Goal: Task Accomplishment & Management: Use online tool/utility

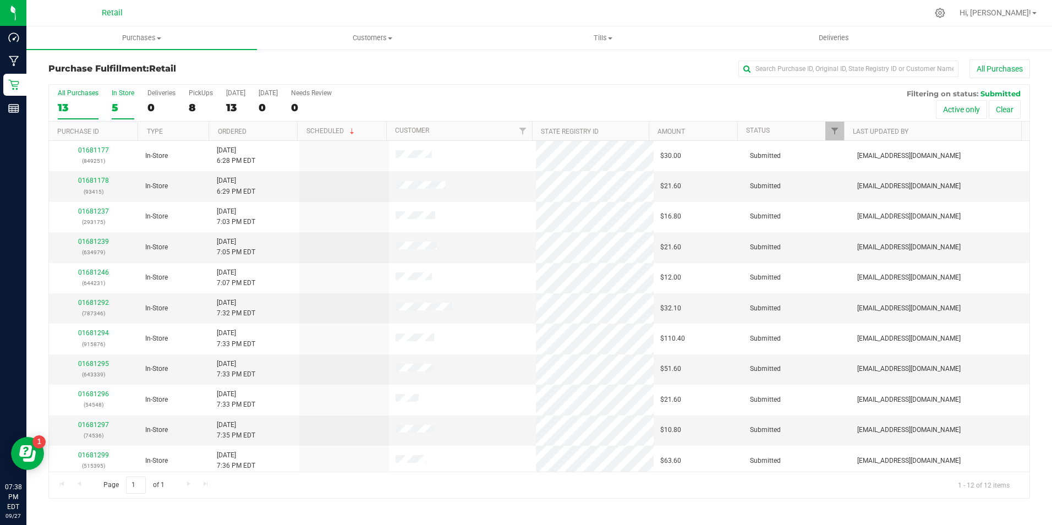
click at [116, 102] on div "5" at bounding box center [123, 107] width 23 height 13
click at [0, 0] on input "In Store 5" at bounding box center [0, 0] width 0 height 0
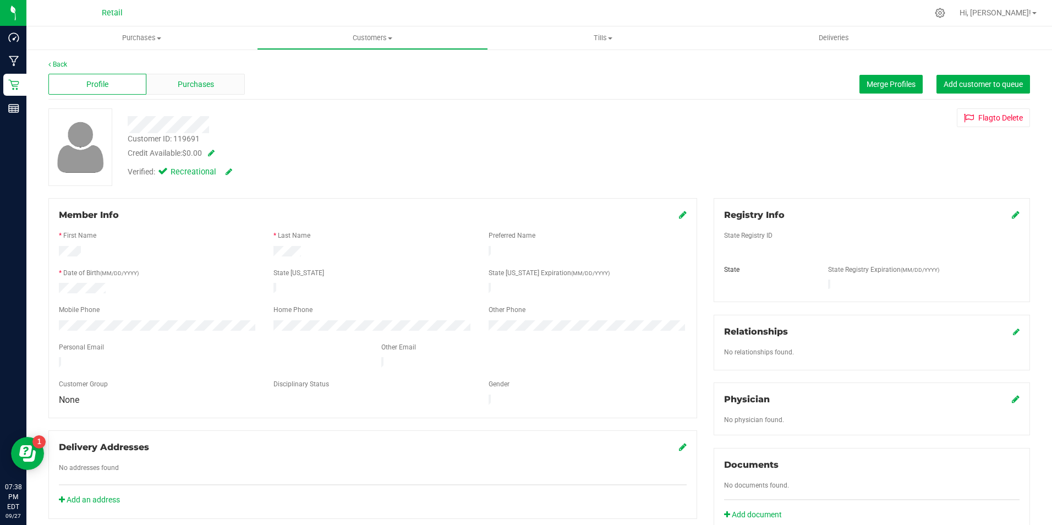
click at [218, 80] on div "Purchases" at bounding box center [195, 84] width 98 height 21
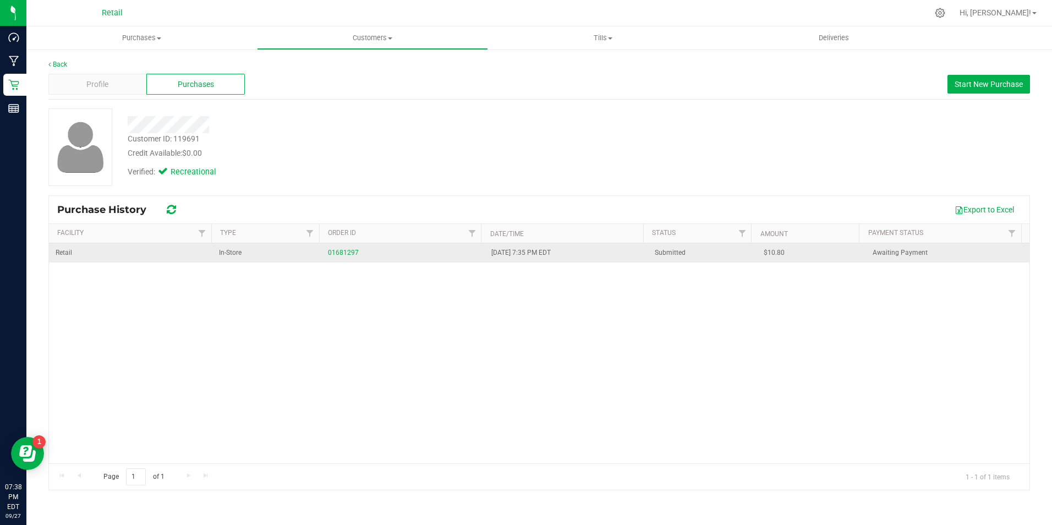
click at [232, 253] on span "In-Store" at bounding box center [230, 253] width 23 height 10
click at [341, 256] on link "01681297" at bounding box center [343, 253] width 31 height 8
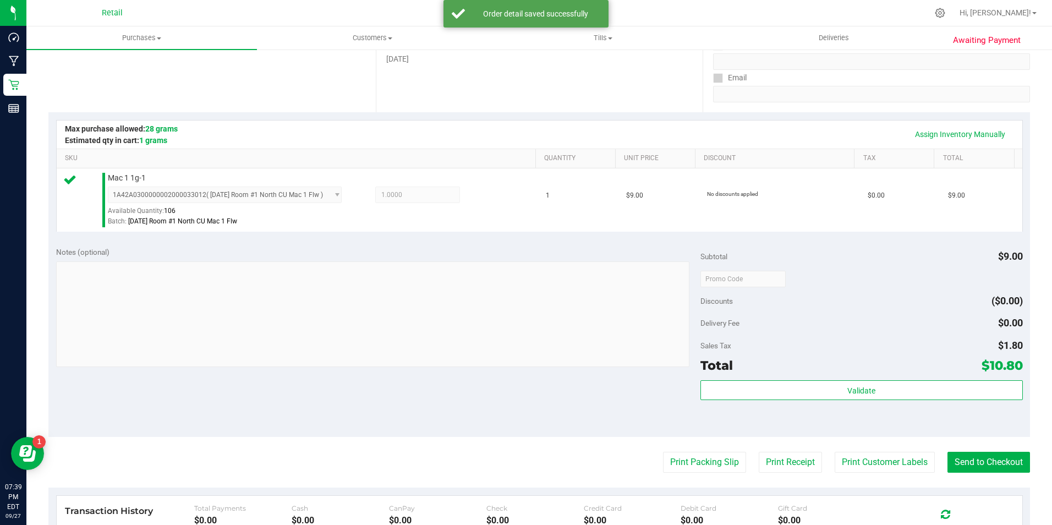
scroll to position [186, 0]
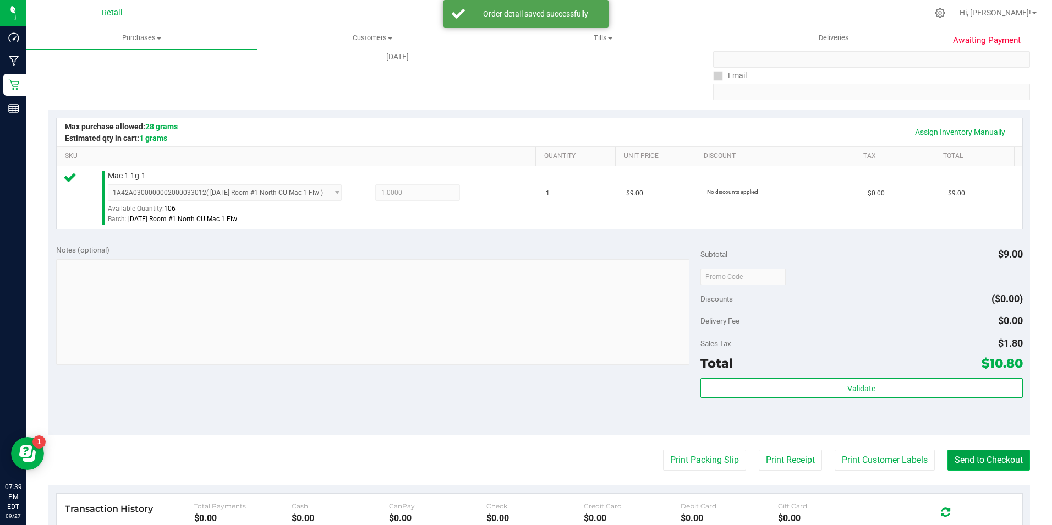
click at [967, 463] on button "Send to Checkout" at bounding box center [988, 459] width 83 height 21
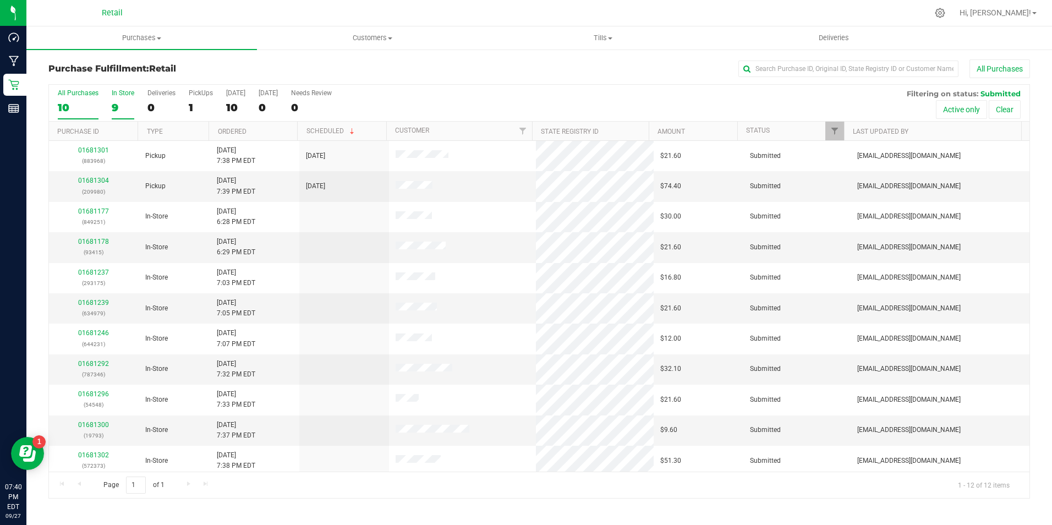
click at [124, 106] on div "9" at bounding box center [123, 107] width 23 height 13
click at [0, 0] on input "In Store 9" at bounding box center [0, 0] width 0 height 0
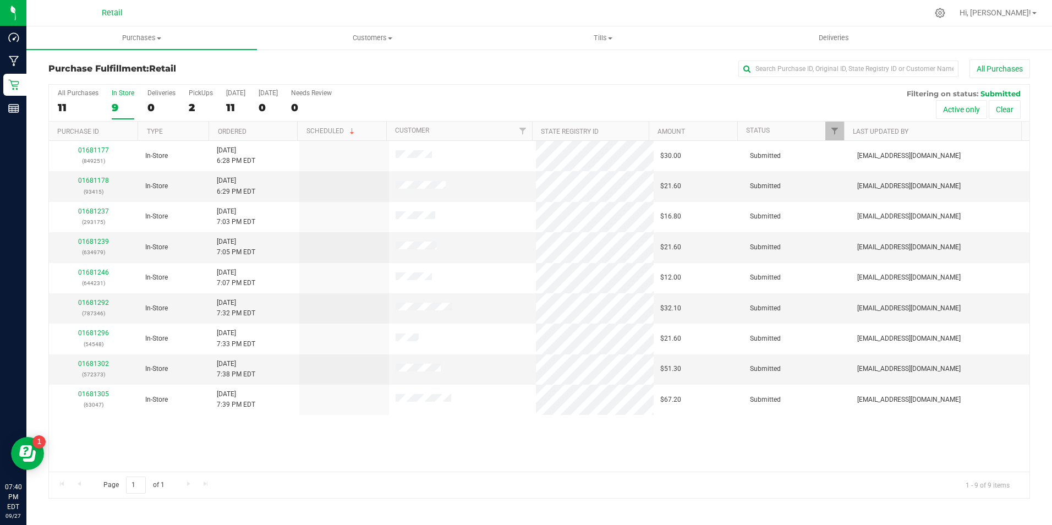
click at [101, 95] on div "All Purchases 11 In Store 9 Deliveries 0 PickUps 2 Today 11 Tomorrow 0 Needs Re…" at bounding box center [539, 103] width 980 height 37
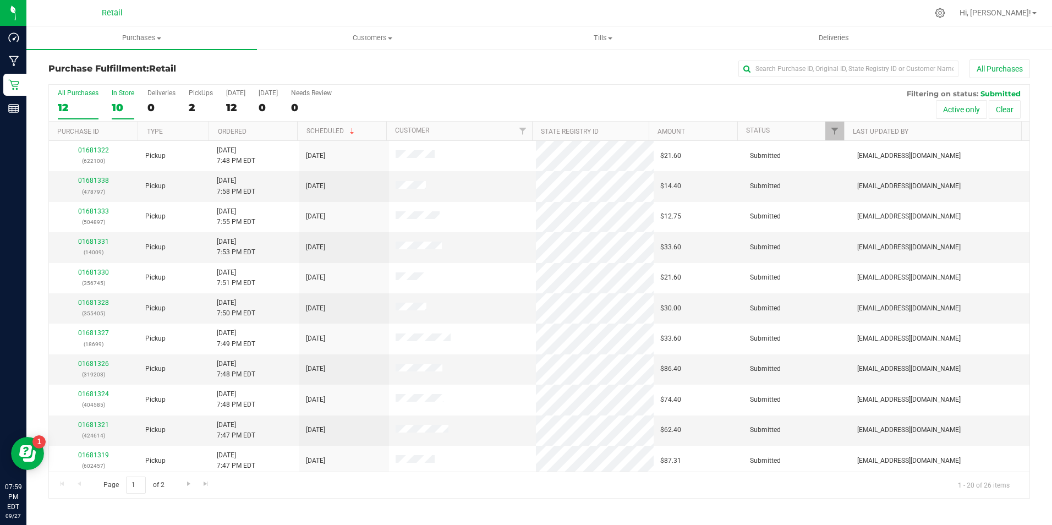
click at [116, 96] on div "In Store" at bounding box center [123, 93] width 23 height 8
click at [0, 0] on input "In Store 10" at bounding box center [0, 0] width 0 height 0
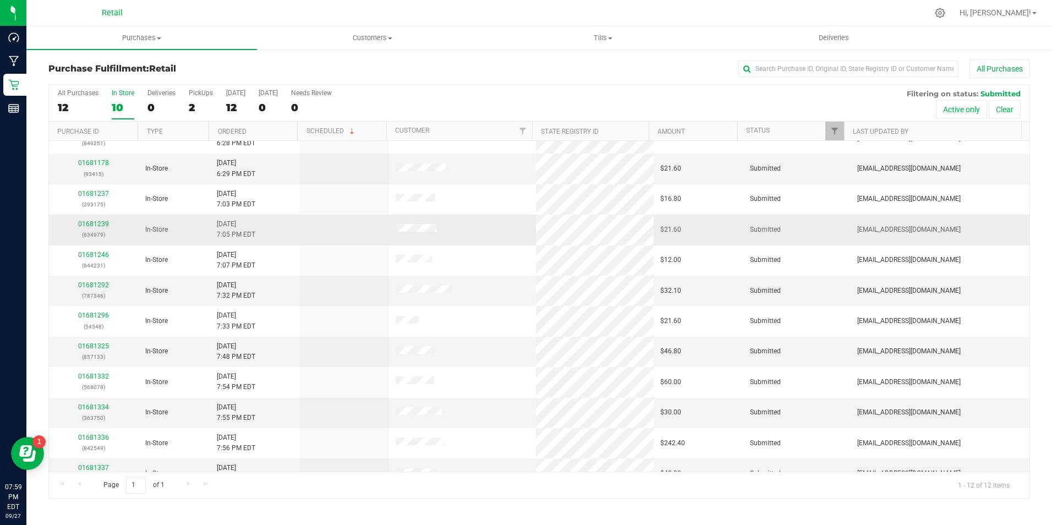
scroll to position [35, 0]
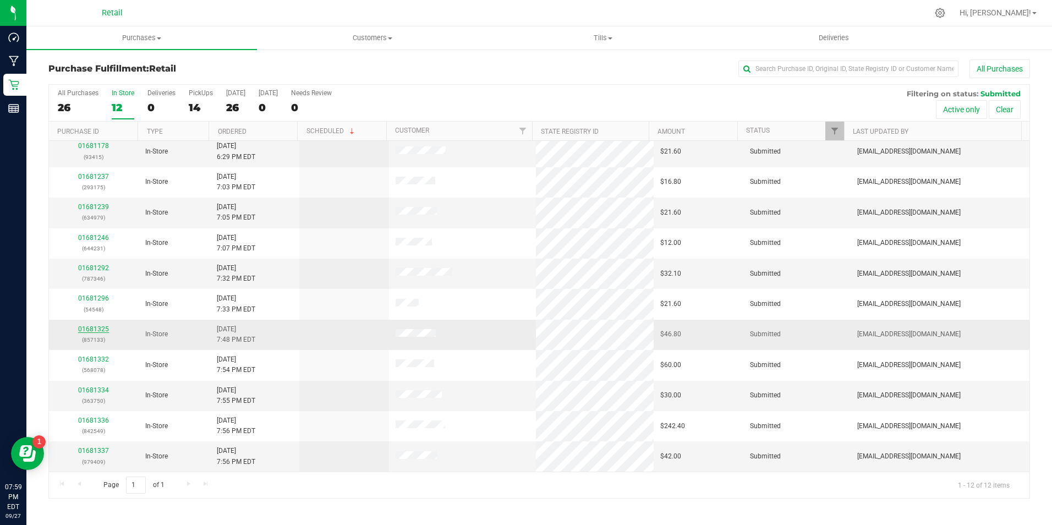
click at [85, 328] on link "01681325" at bounding box center [93, 329] width 31 height 8
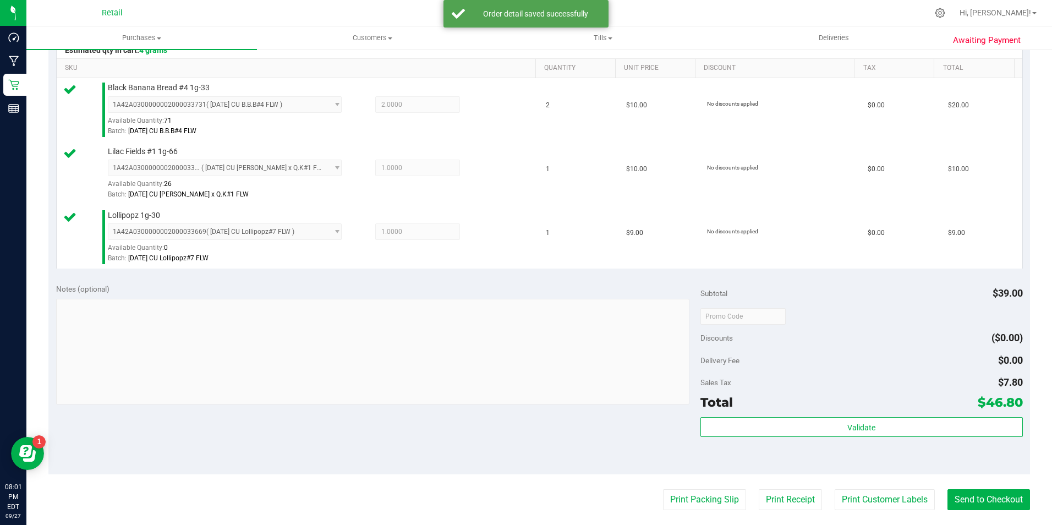
scroll to position [275, 0]
click at [980, 493] on button "Send to Checkout" at bounding box center [988, 498] width 83 height 21
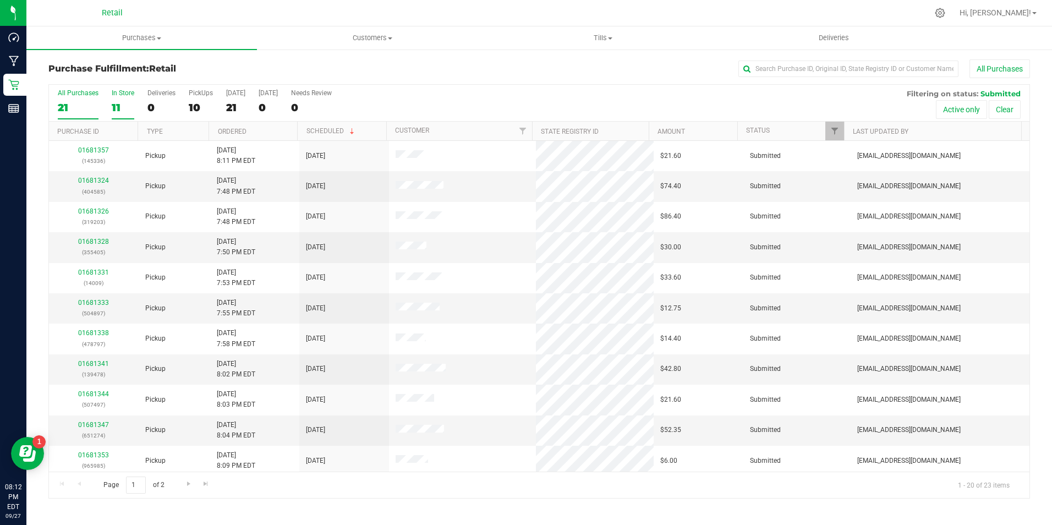
click at [116, 102] on div "11" at bounding box center [123, 107] width 23 height 13
click at [0, 0] on input "In Store 11" at bounding box center [0, 0] width 0 height 0
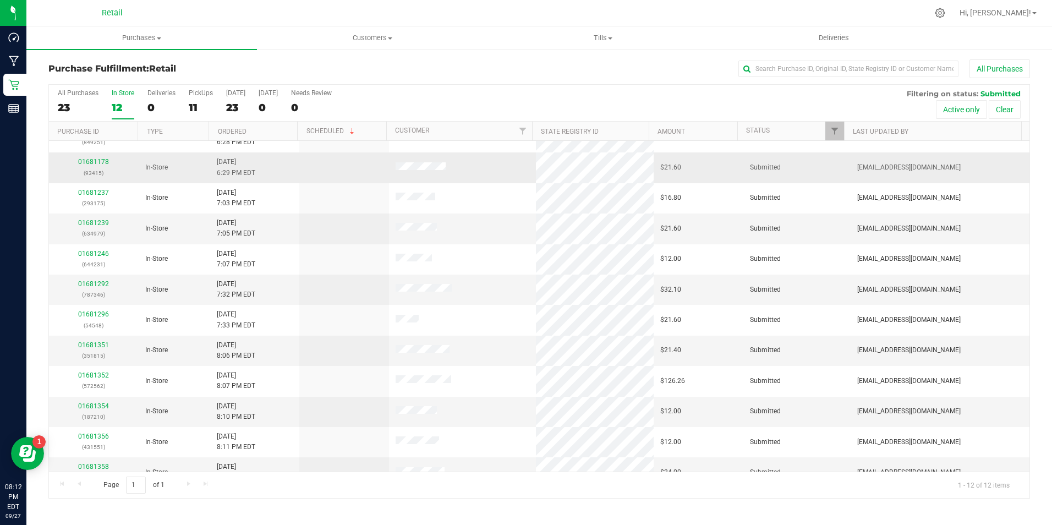
scroll to position [35, 0]
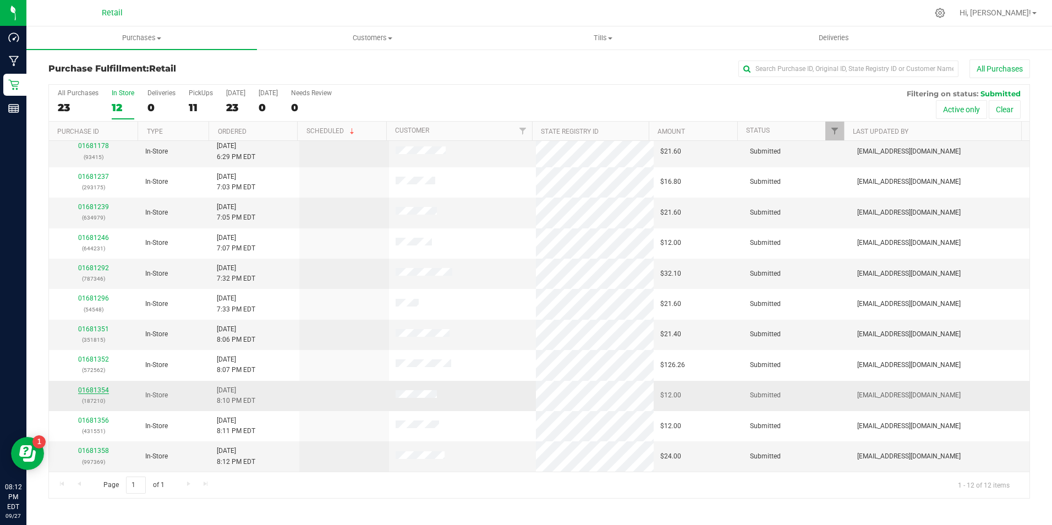
click at [106, 390] on link "01681354" at bounding box center [93, 390] width 31 height 8
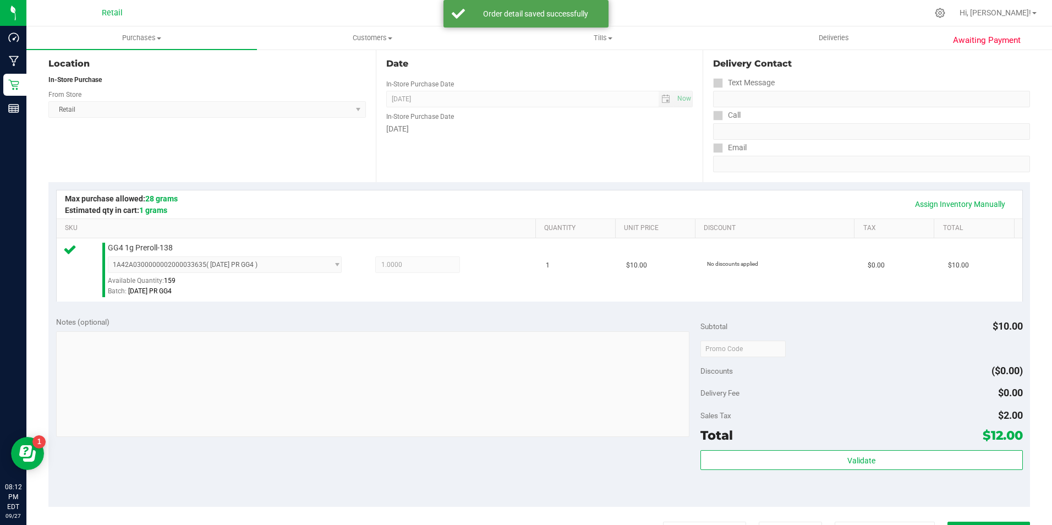
scroll to position [220, 0]
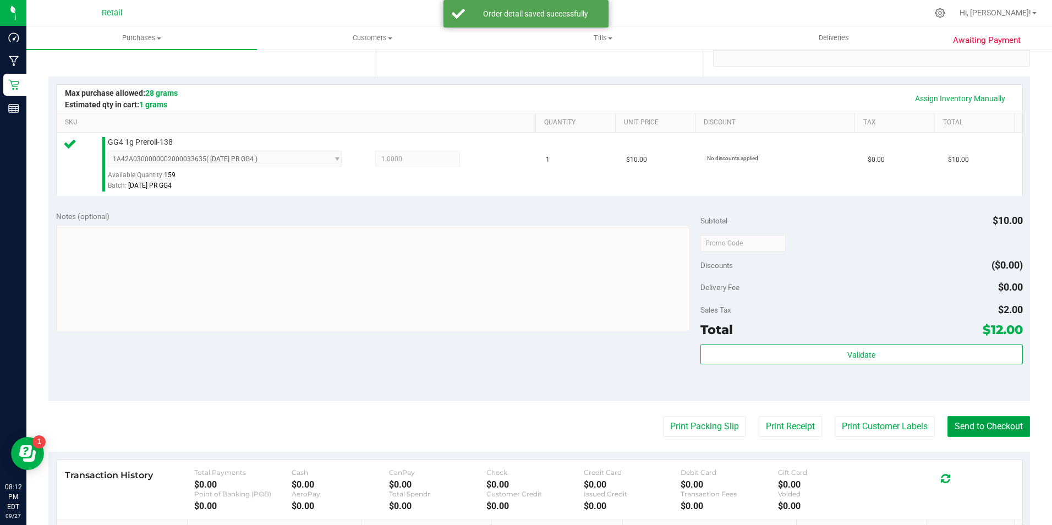
click at [991, 427] on button "Send to Checkout" at bounding box center [988, 426] width 83 height 21
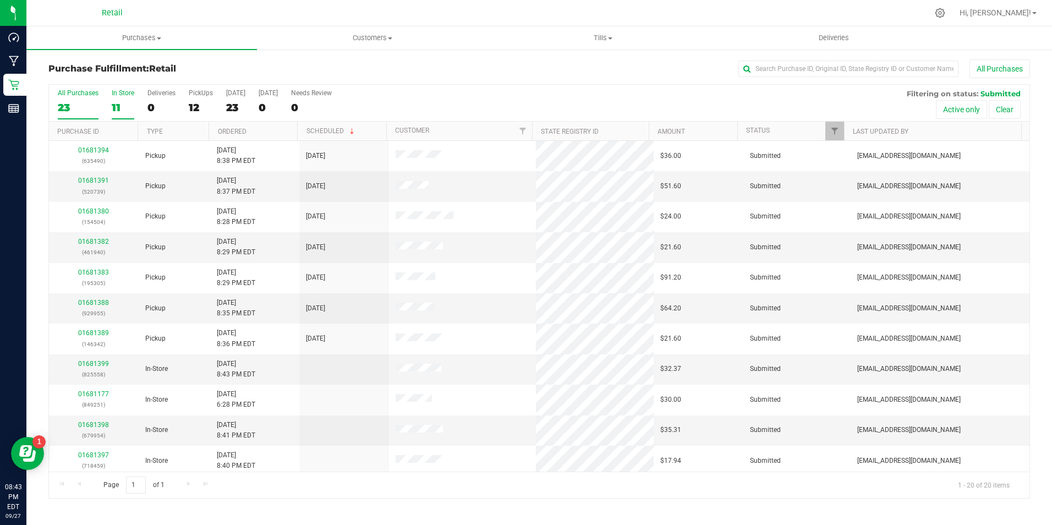
click at [118, 100] on label "In Store 11" at bounding box center [123, 104] width 23 height 30
click at [0, 0] on input "In Store 11" at bounding box center [0, 0] width 0 height 0
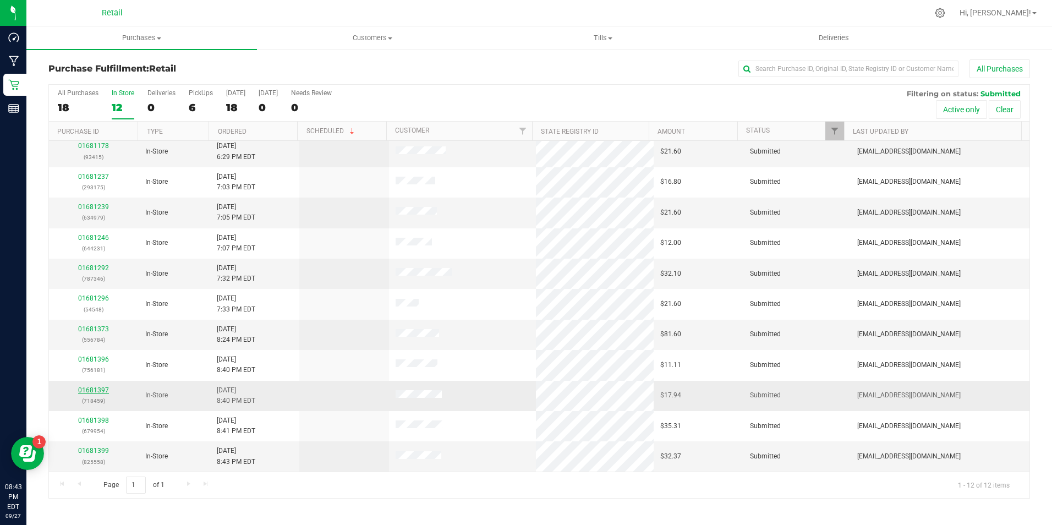
click at [97, 391] on link "01681397" at bounding box center [93, 390] width 31 height 8
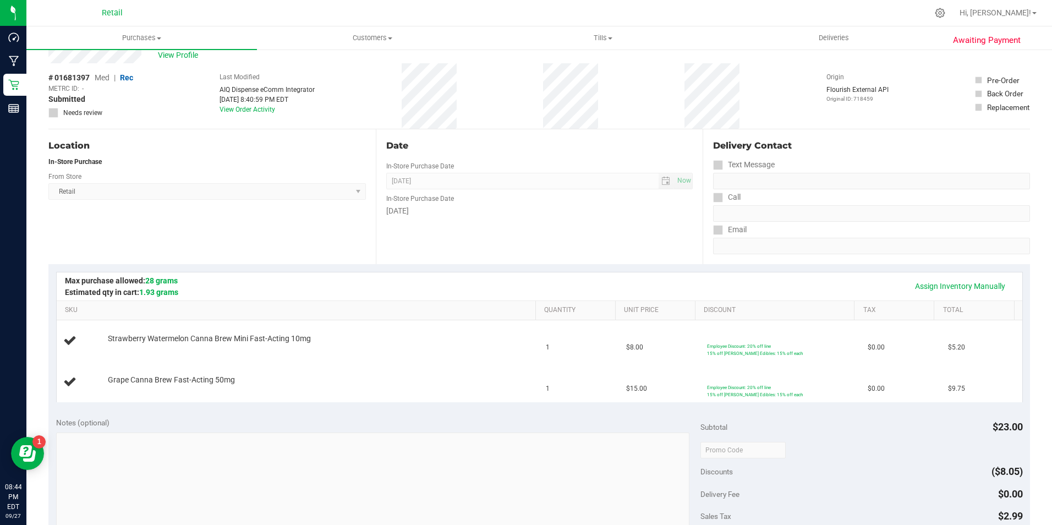
scroll to position [53, 0]
